Goal: Transaction & Acquisition: Purchase product/service

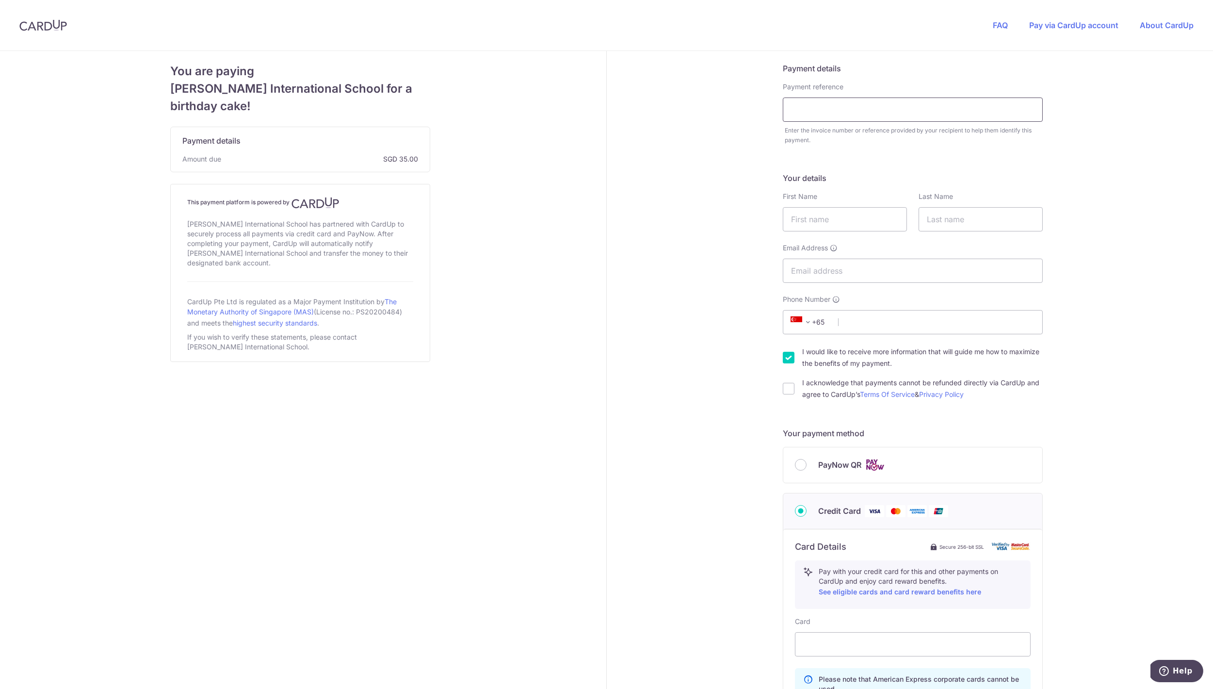
click at [837, 114] on input "text" at bounding box center [913, 109] width 260 height 24
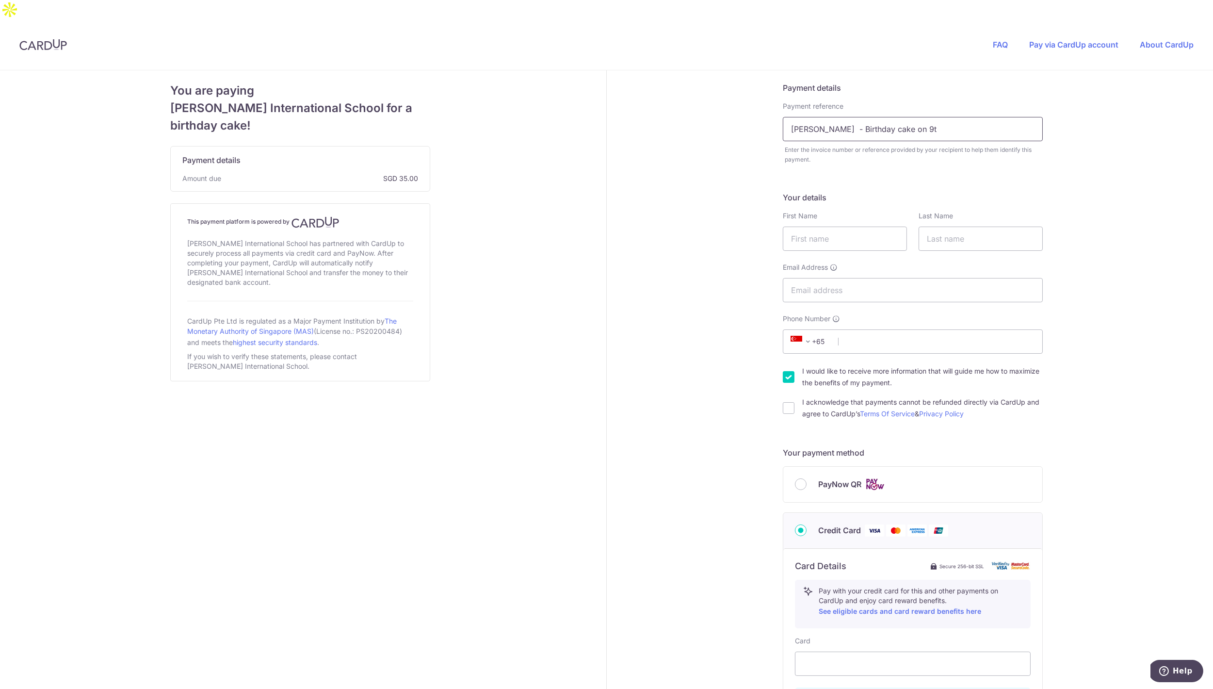
click at [909, 117] on input "[PERSON_NAME] - Birthday cake on 9t" at bounding box center [913, 129] width 260 height 24
type input "[PERSON_NAME] - Birthday cake [DEMOGRAPHIC_DATA]"
click at [820, 227] on input "text" at bounding box center [845, 239] width 124 height 24
type input "Tali"
type input "[PERSON_NAME]"
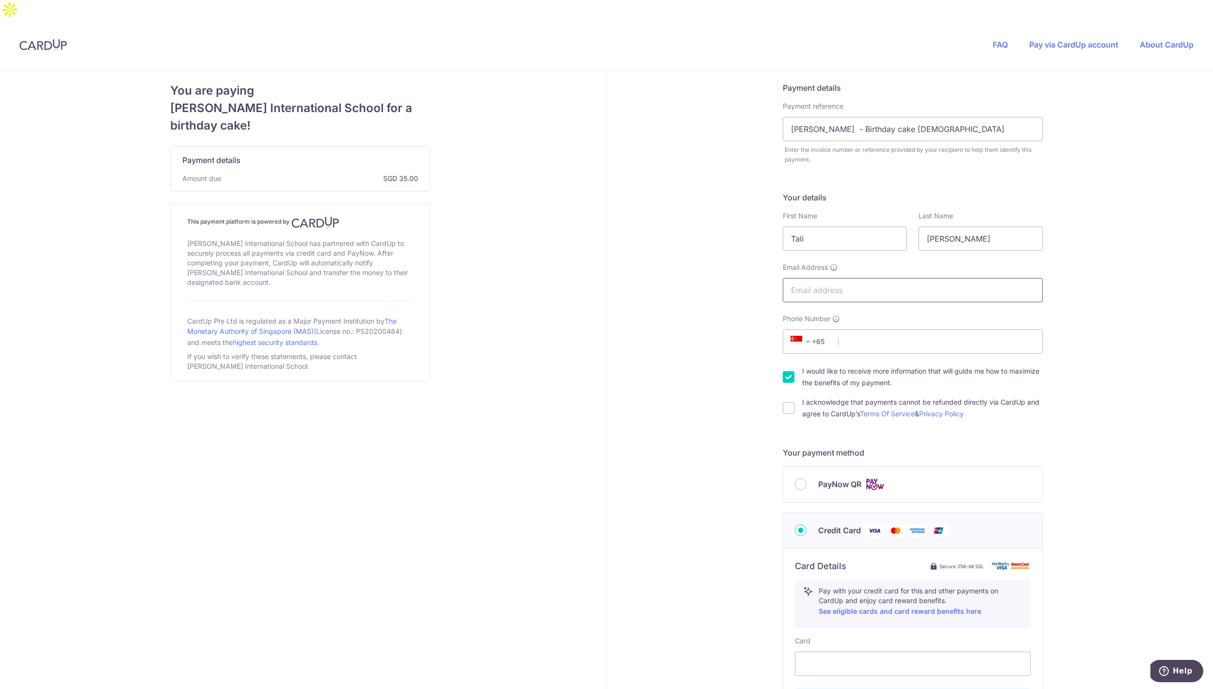
type input "[EMAIL_ADDRESS][DOMAIN_NAME]"
type input "96705612"
type input "249015"
type input "[STREET_ADDRESS]"
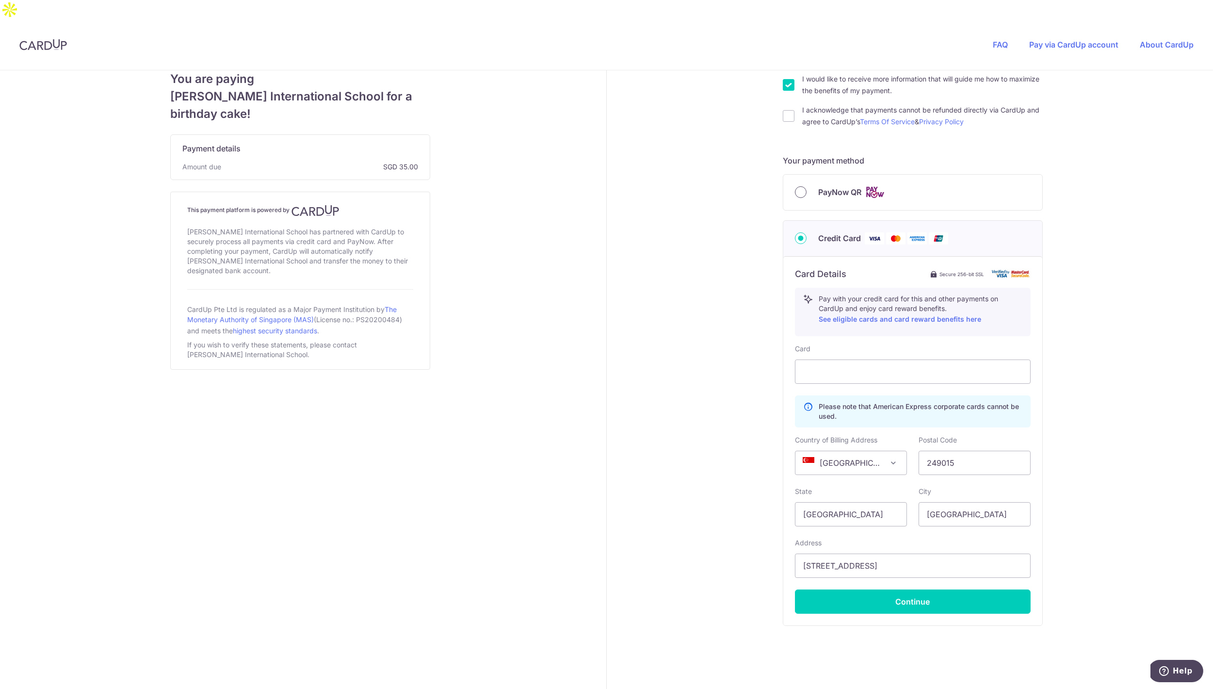
click at [796, 186] on input "PayNow QR" at bounding box center [801, 192] width 12 height 12
radio input "true"
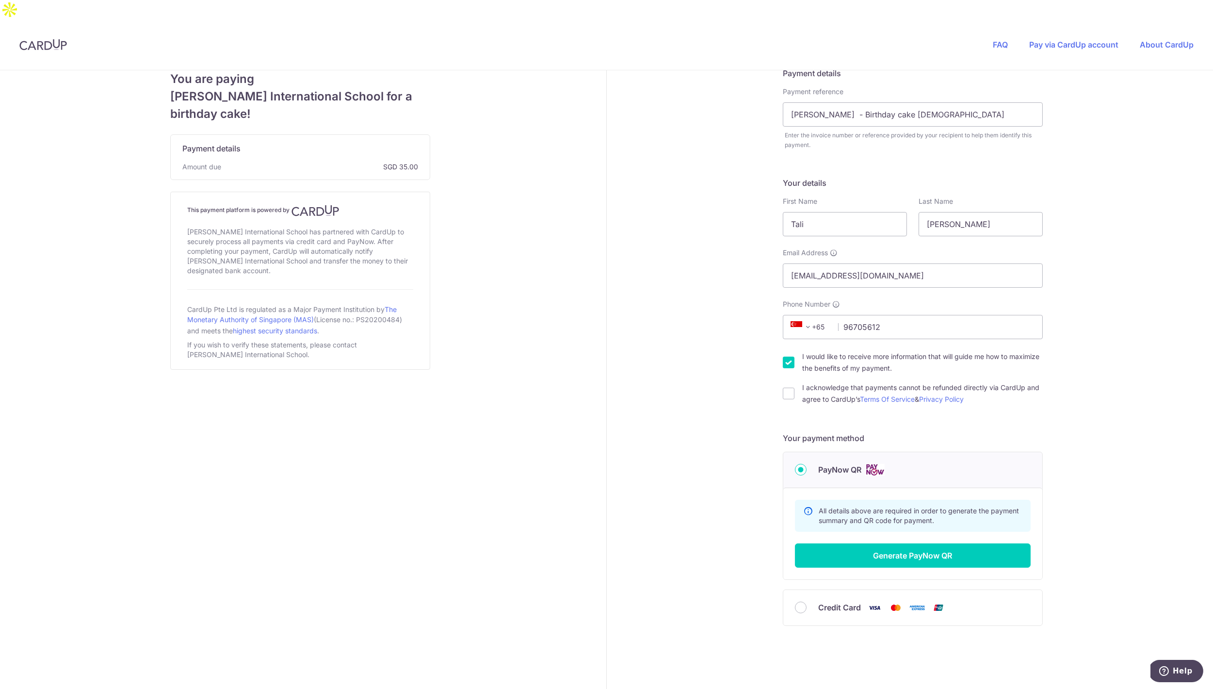
scroll to position [15, 0]
click at [790, 357] on input "I would like to receive more information that will guide me how to maximize the…" at bounding box center [789, 363] width 12 height 12
checkbox input "false"
click at [905, 543] on button "Generate PayNow QR" at bounding box center [913, 555] width 236 height 24
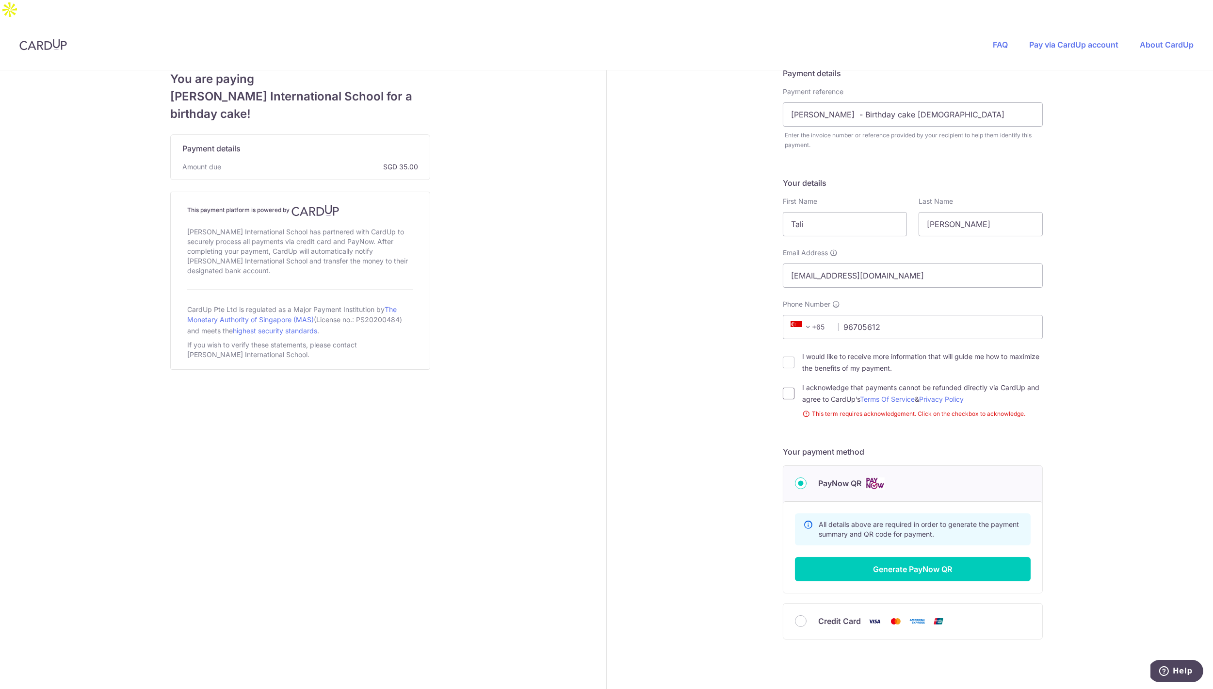
click at [788, 388] on input "I acknowledge that payments cannot be refunded directly via CardUp and agree to…" at bounding box center [789, 394] width 12 height 12
checkbox input "true"
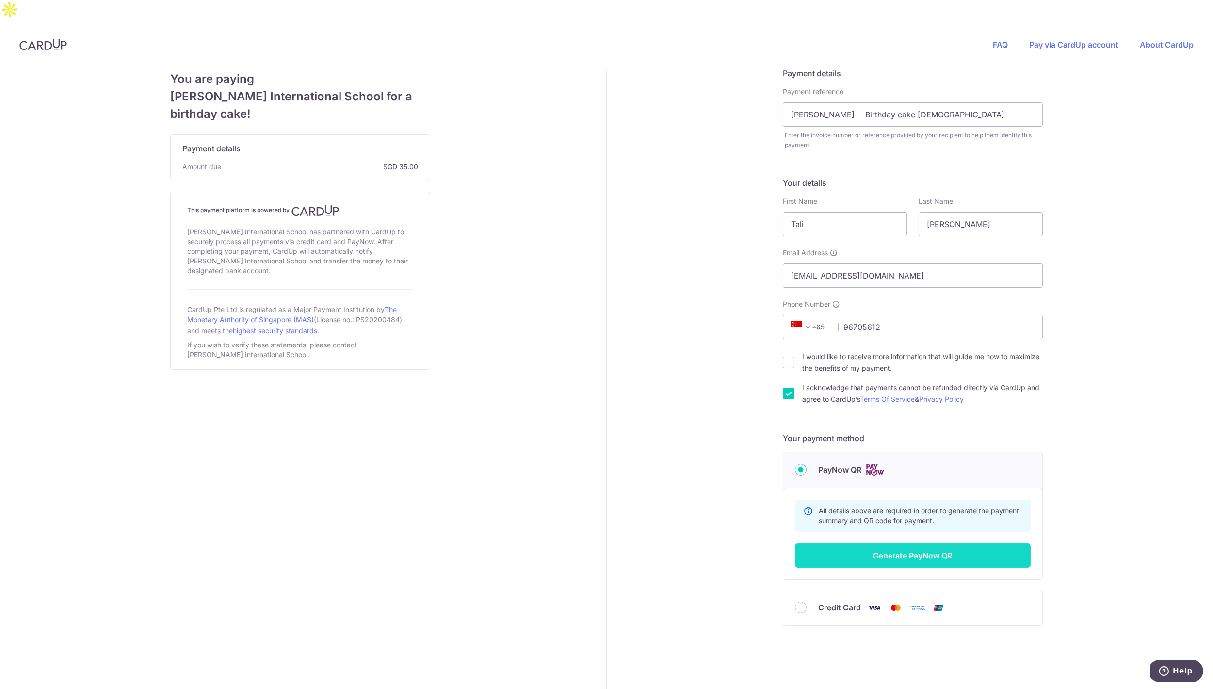
click at [925, 543] on button "Generate PayNow QR" at bounding box center [913, 555] width 236 height 24
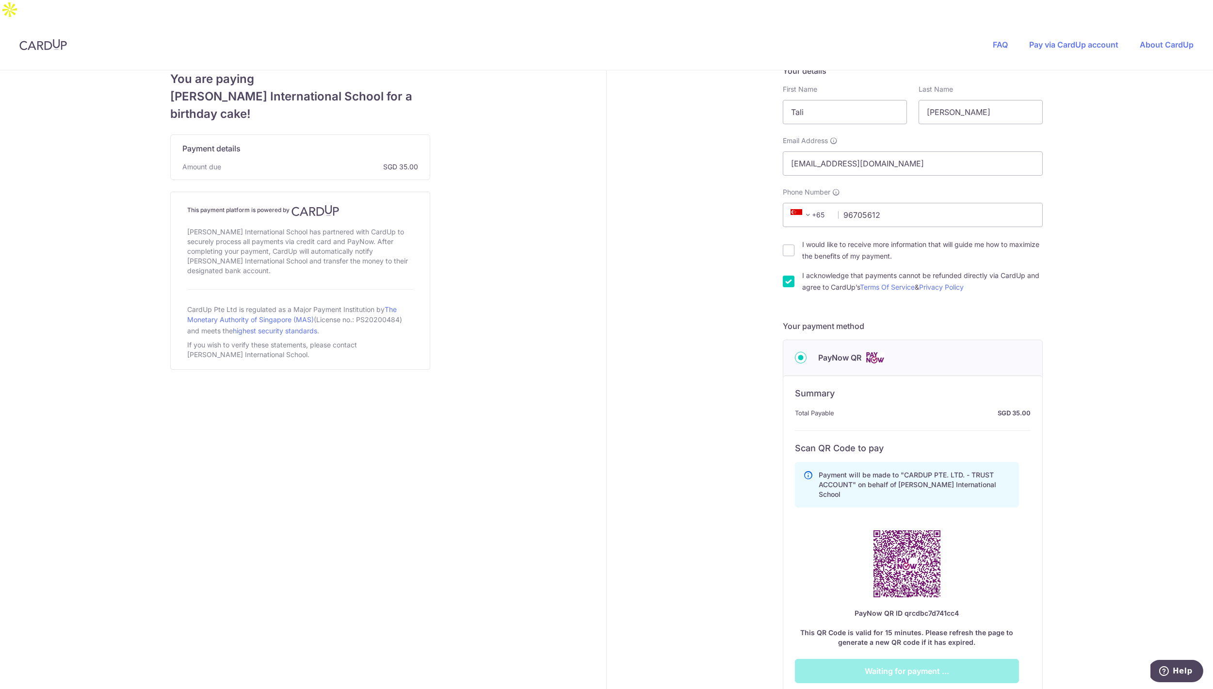
scroll to position [242, 0]
